Goal: Task Accomplishment & Management: Complete application form

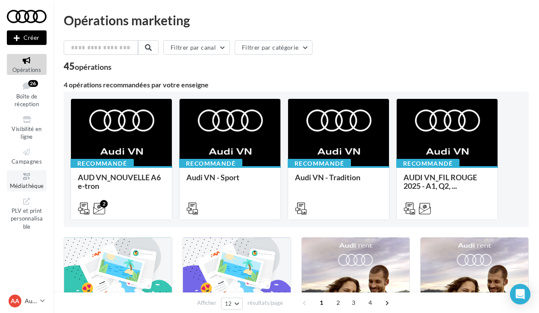
click at [30, 175] on icon at bounding box center [26, 177] width 35 height 10
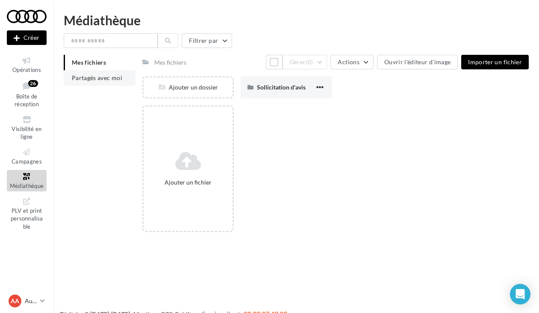
click at [103, 77] on span "Partagés avec moi" at bounding box center [97, 77] width 50 height 7
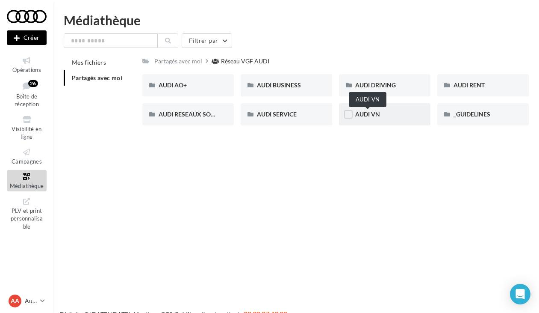
click at [375, 111] on span "AUDI VN" at bounding box center [367, 113] width 25 height 7
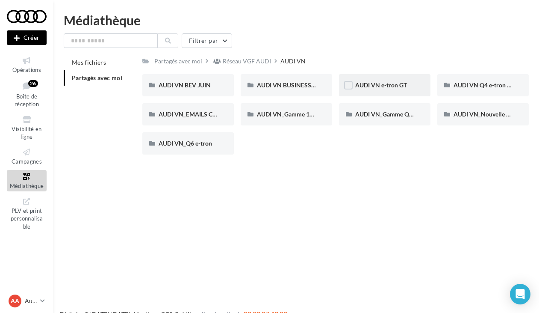
click at [397, 91] on div "AUDI VN e-tron GT" at bounding box center [385, 85] width 92 height 22
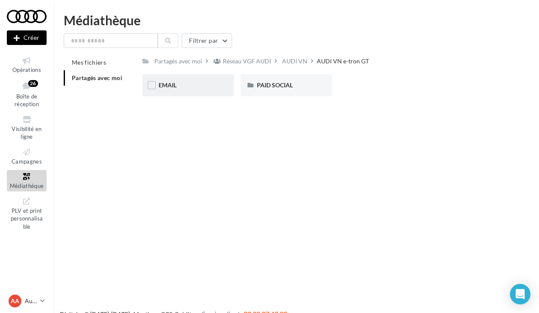
click at [206, 84] on div "EMAIL" at bounding box center [188, 85] width 59 height 9
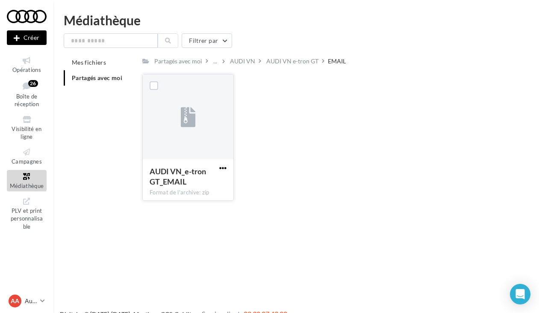
click at [221, 167] on span "button" at bounding box center [222, 167] width 7 height 7
click at [185, 184] on button "Télécharger" at bounding box center [186, 185] width 86 height 22
click at [224, 166] on span "button" at bounding box center [222, 167] width 7 height 7
click at [333, 185] on div "AUDI VN_e-tron GT_EMAIL Format de l'archive: zip Télécharger Copier l'URL AUDI …" at bounding box center [339, 140] width 394 height 133
click at [220, 167] on span "button" at bounding box center [222, 167] width 7 height 7
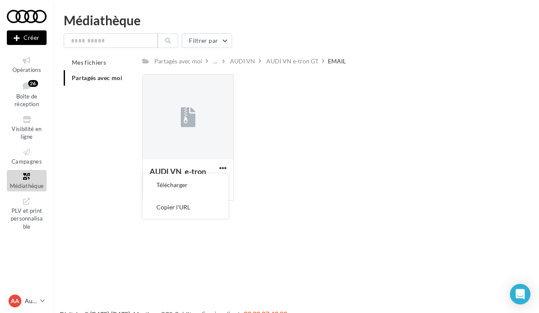
click at [299, 175] on div "AUDI VN_e-tron GT_EMAIL Format de l'archive: zip Télécharger Copier l'URL AUDI …" at bounding box center [339, 140] width 394 height 133
click at [225, 166] on span "button" at bounding box center [222, 167] width 7 height 7
click at [196, 185] on button "Télécharger" at bounding box center [186, 185] width 86 height 22
click at [246, 59] on div "AUDI VN" at bounding box center [242, 61] width 25 height 9
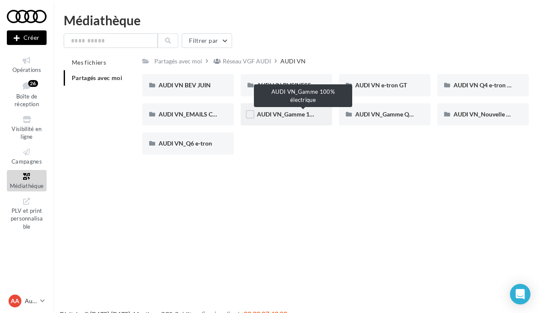
click at [280, 116] on span "AUDI VN_Gamme 100% électrique" at bounding box center [303, 113] width 92 height 7
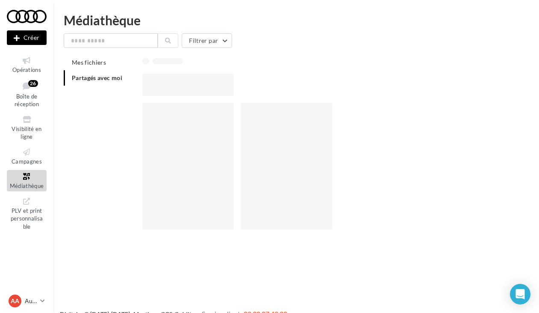
click at [280, 116] on div at bounding box center [287, 166] width 92 height 127
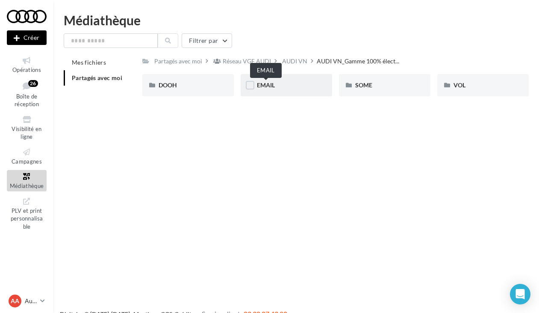
click at [270, 87] on span "EMAIL" at bounding box center [266, 84] width 18 height 7
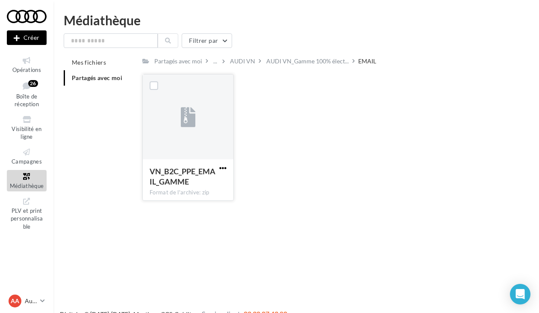
click at [223, 166] on span "button" at bounding box center [222, 167] width 7 height 7
click at [198, 191] on button "Télécharger" at bounding box center [186, 185] width 86 height 22
click at [186, 118] on icon at bounding box center [188, 118] width 15 height 20
click at [186, 123] on icon at bounding box center [188, 118] width 15 height 20
click at [27, 98] on span "Boîte de réception" at bounding box center [27, 100] width 24 height 15
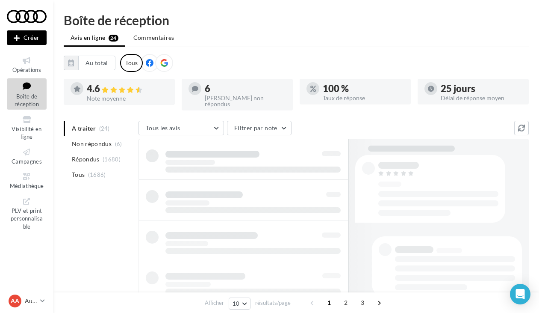
click at [25, 15] on div at bounding box center [27, 16] width 40 height 21
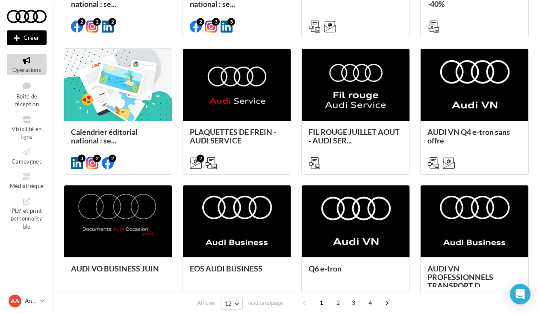
scroll to position [323, 0]
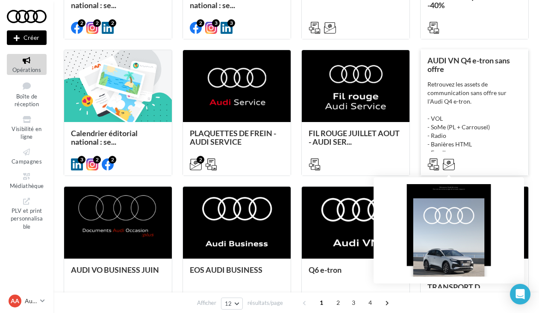
click at [447, 168] on icon at bounding box center [449, 164] width 12 height 12
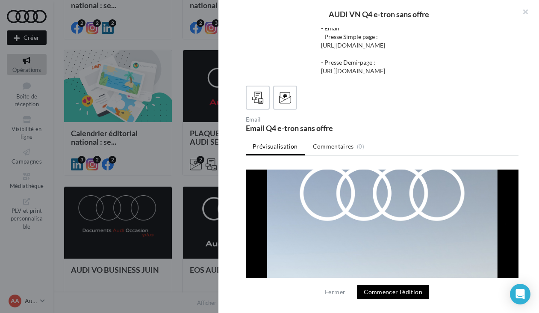
scroll to position [80, 1]
click at [391, 293] on button "Commencer l'édition" at bounding box center [393, 291] width 72 height 15
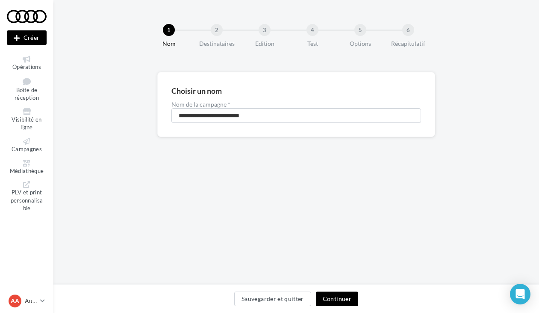
click at [335, 300] on button "Continuer" at bounding box center [337, 298] width 42 height 15
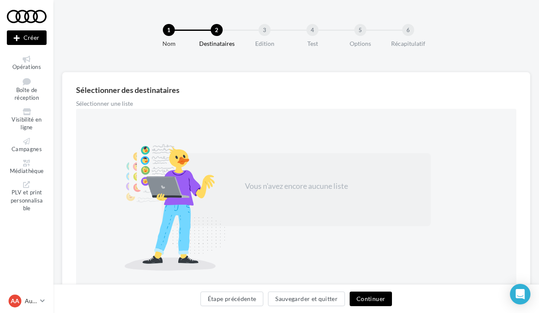
click at [368, 302] on button "Continuer" at bounding box center [371, 298] width 42 height 15
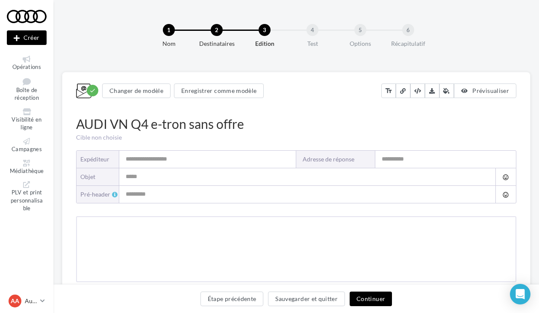
type input "**********"
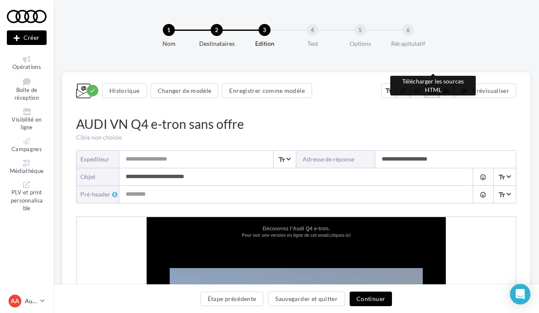
click at [433, 92] on icon at bounding box center [432, 91] width 6 height 6
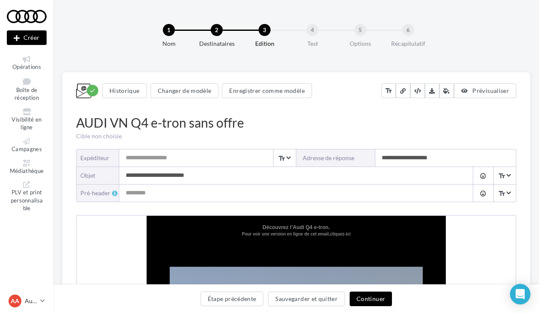
click at [168, 30] on div "1" at bounding box center [169, 30] width 12 height 12
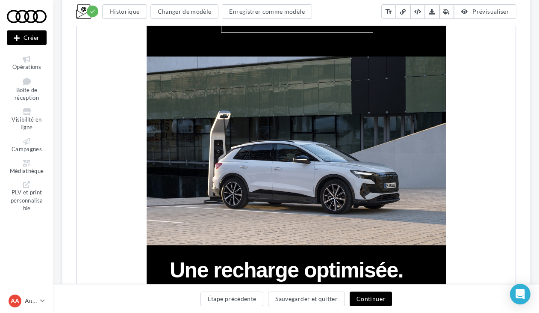
scroll to position [832, 0]
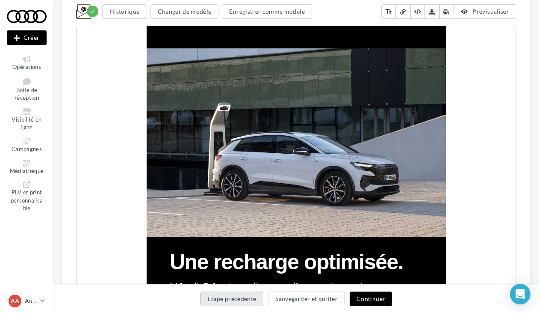
click at [234, 299] on button "Étape précédente" at bounding box center [232, 298] width 63 height 15
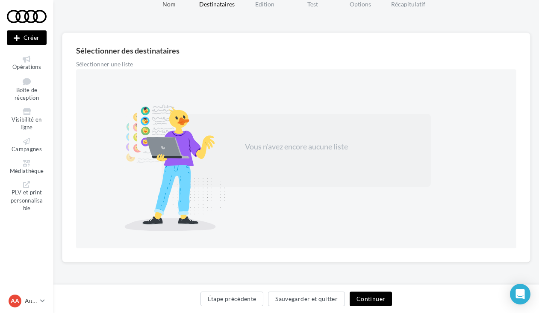
scroll to position [39, 0]
click at [234, 299] on button "Étape précédente" at bounding box center [232, 298] width 63 height 15
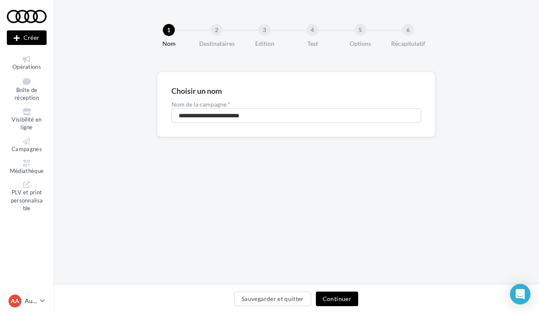
click at [338, 294] on button "Continuer" at bounding box center [337, 298] width 42 height 15
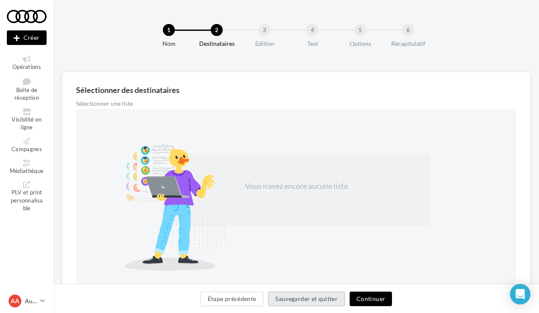
click at [335, 299] on button "Sauvegarder et quitter" at bounding box center [306, 298] width 77 height 15
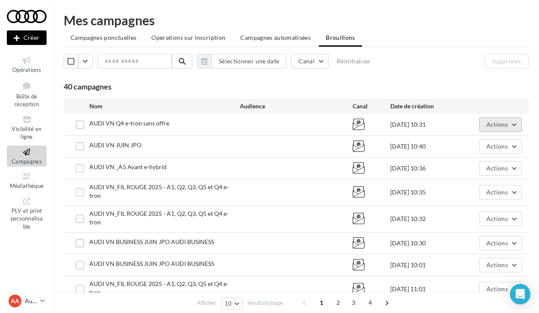
click at [505, 124] on span "Actions" at bounding box center [497, 124] width 21 height 7
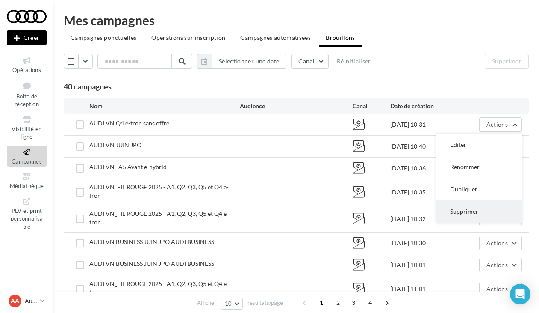
click at [471, 212] on button "Supprimer" at bounding box center [480, 211] width 86 height 22
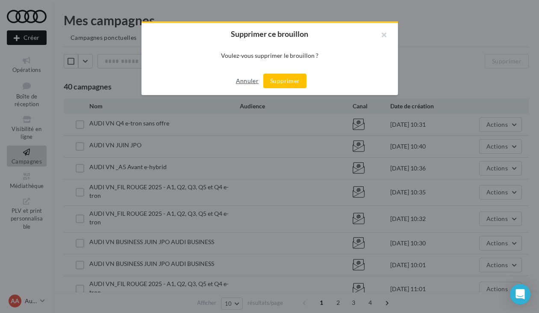
click at [251, 81] on button "Annuler" at bounding box center [248, 81] width 30 height 10
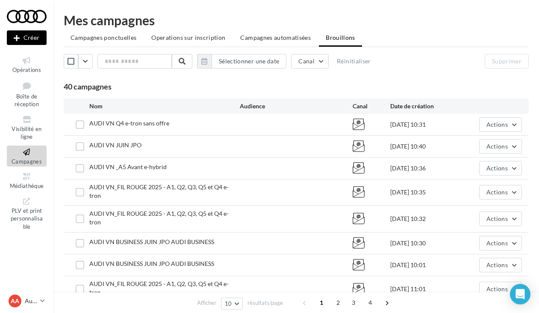
click at [162, 127] on span "AUDI VN Q4 e-tron sans offre" at bounding box center [129, 122] width 80 height 7
click at [118, 123] on span "AUDI VN Q4 e-tron sans offre" at bounding box center [129, 122] width 80 height 7
click at [496, 128] on button "Actions" at bounding box center [500, 124] width 43 height 15
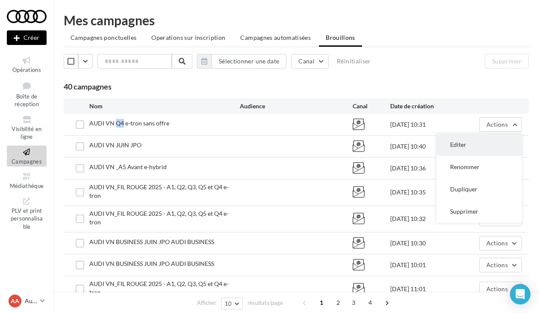
click at [476, 141] on button "Editer" at bounding box center [480, 144] width 86 height 22
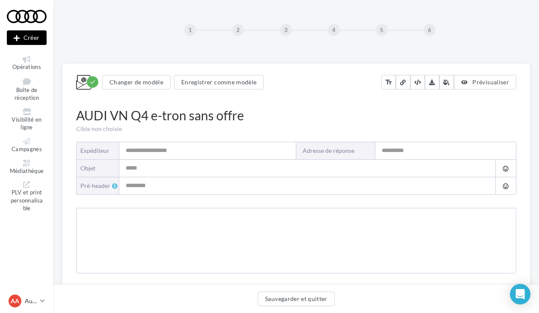
type input "**********"
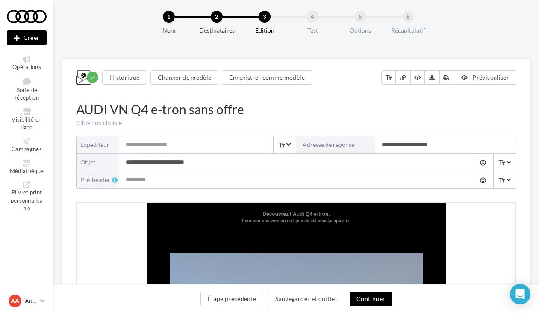
scroll to position [16, 0]
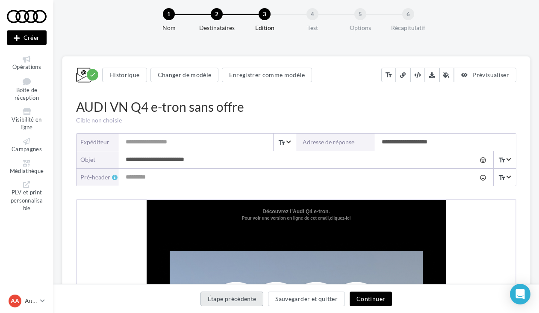
click at [222, 299] on button "Étape précédente" at bounding box center [232, 298] width 63 height 15
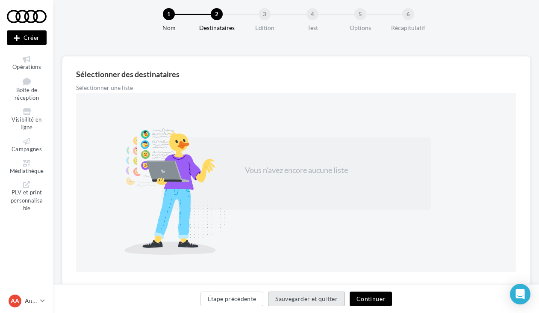
click at [310, 301] on button "Sauvegarder et quitter" at bounding box center [306, 298] width 77 height 15
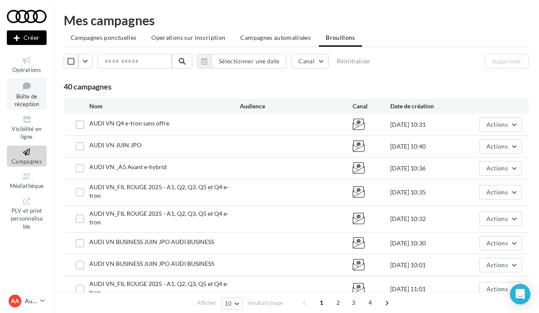
click at [36, 97] on span "Boîte de réception" at bounding box center [27, 100] width 24 height 15
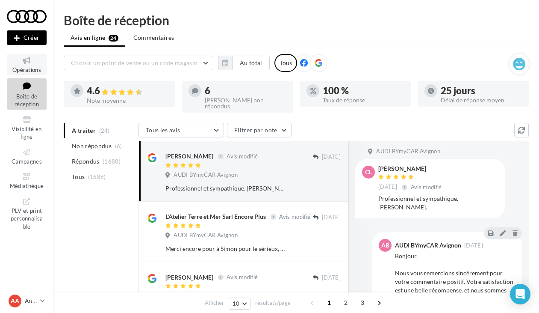
click at [24, 71] on span "Opérations" at bounding box center [26, 69] width 29 height 7
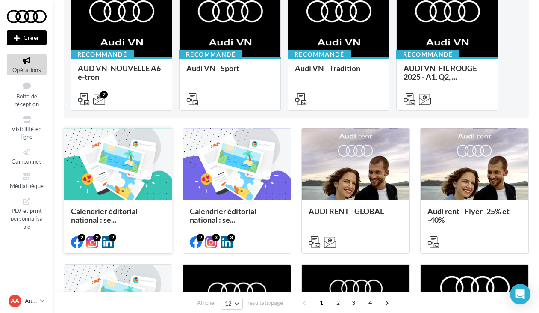
scroll to position [112, 0]
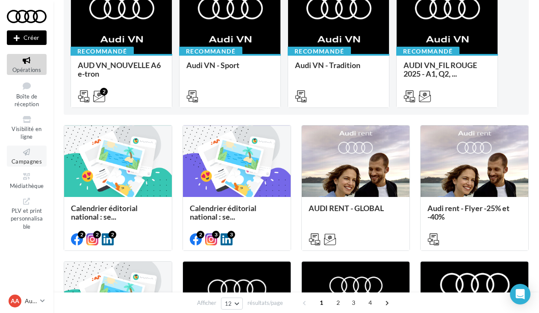
click at [32, 159] on span "Campagnes" at bounding box center [27, 161] width 30 height 7
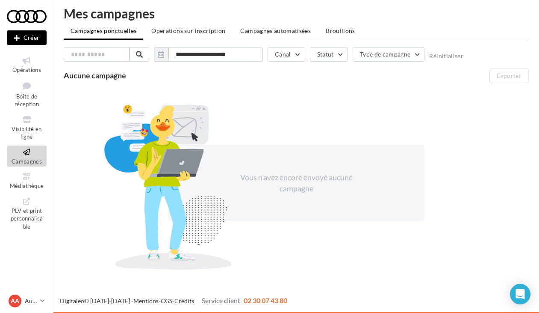
scroll to position [6, 0]
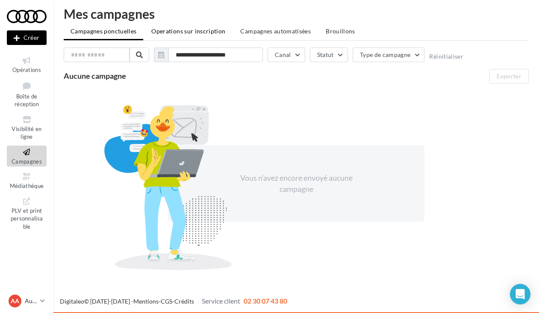
click at [198, 27] on li "Operations sur inscription" at bounding box center [189, 31] width 88 height 15
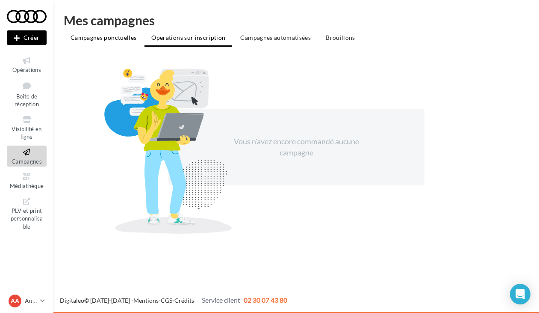
click at [105, 36] on span "Campagnes ponctuelles" at bounding box center [104, 37] width 66 height 7
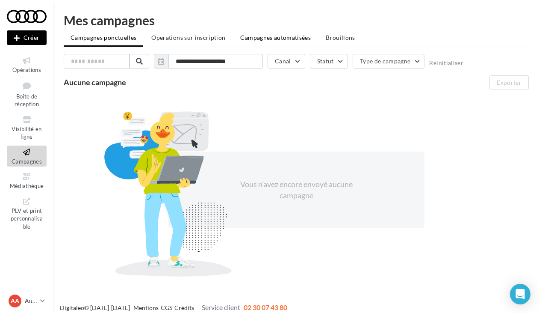
click at [273, 36] on span "Campagnes automatisées" at bounding box center [275, 37] width 71 height 7
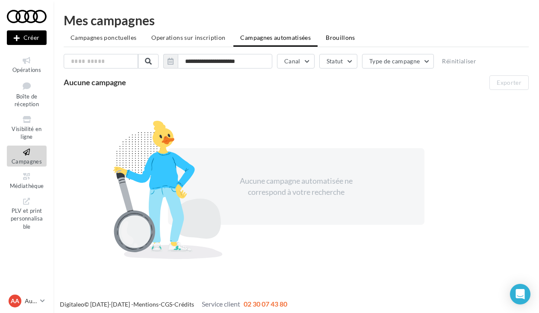
click at [329, 36] on span "Brouillons" at bounding box center [341, 37] width 30 height 7
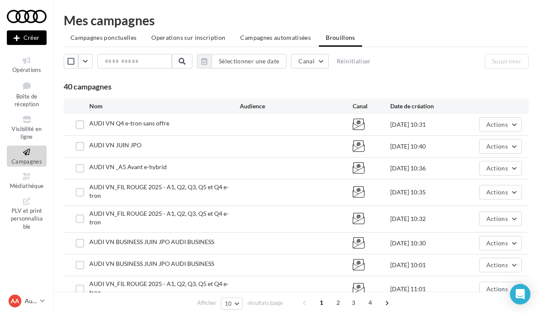
click at [281, 127] on div at bounding box center [296, 124] width 113 height 9
click at [25, 6] on div at bounding box center [27, 16] width 40 height 21
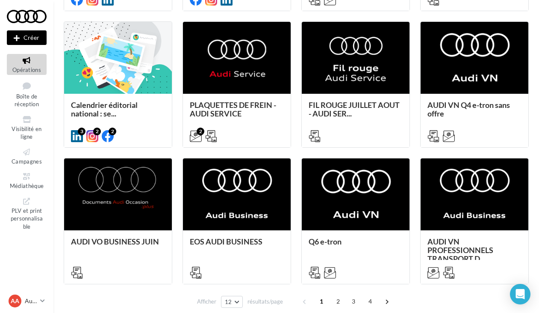
scroll to position [352, 0]
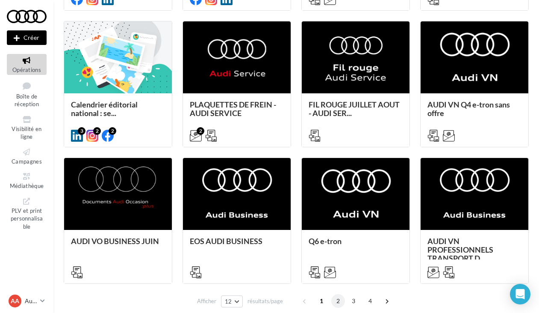
click at [339, 301] on span "2" at bounding box center [338, 301] width 14 height 14
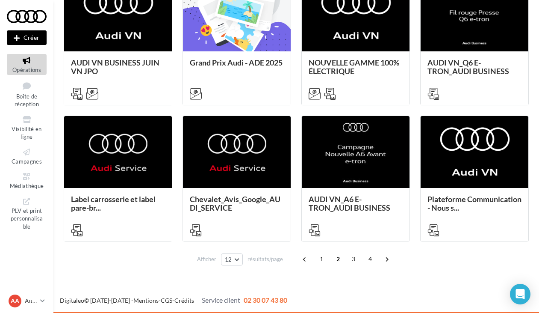
scroll to position [394, 0]
click at [320, 257] on span "1" at bounding box center [322, 259] width 14 height 14
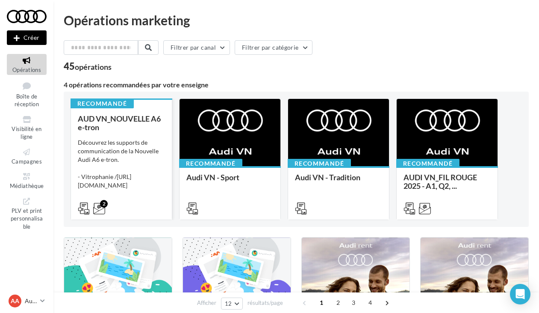
scroll to position [0, 0]
